Goal: Find specific page/section: Find specific page/section

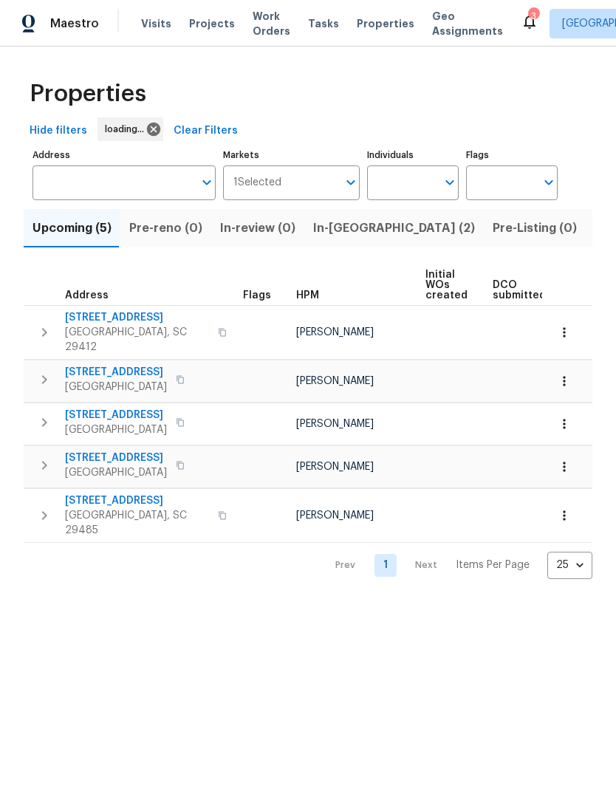
click at [343, 240] on button "In-[GEOGRAPHIC_DATA] (2)" at bounding box center [394, 228] width 180 height 38
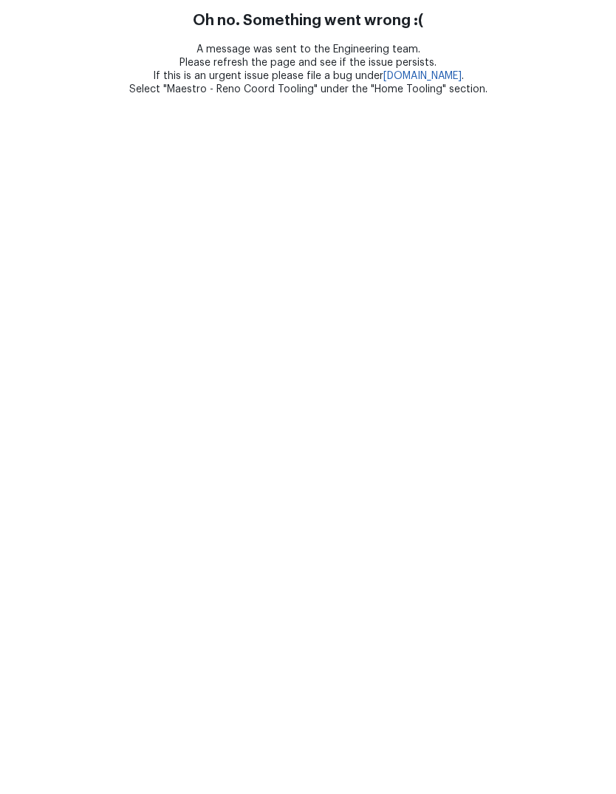
click at [16, 96] on html "Oh no. Something went wrong :( A message was sent to the Engineering team. Plea…" at bounding box center [308, 48] width 616 height 96
